Goal: Navigation & Orientation: Find specific page/section

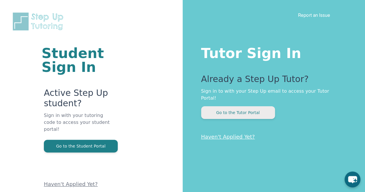
click at [231, 110] on button "Go to the Tutor Portal" at bounding box center [238, 112] width 74 height 13
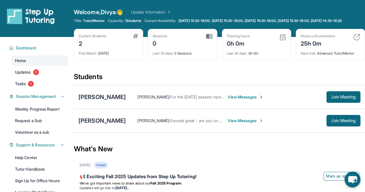
click at [208, 72] on div "Current Students 2 First Match : 3 days ago Sessions 0 Last 30 days : 0 Session…" at bounding box center [219, 50] width 291 height 43
